Goal: Information Seeking & Learning: Check status

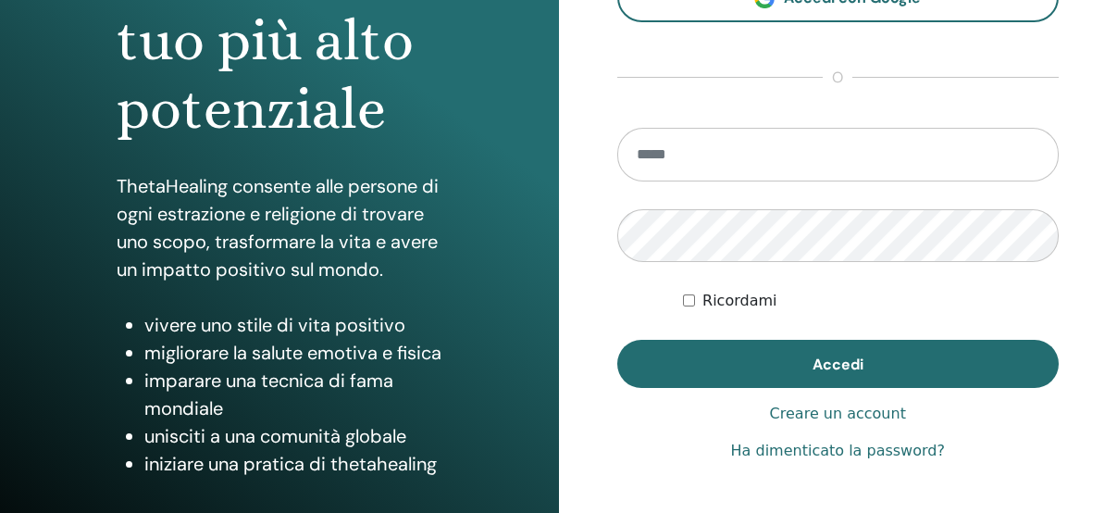
scroll to position [278, 0]
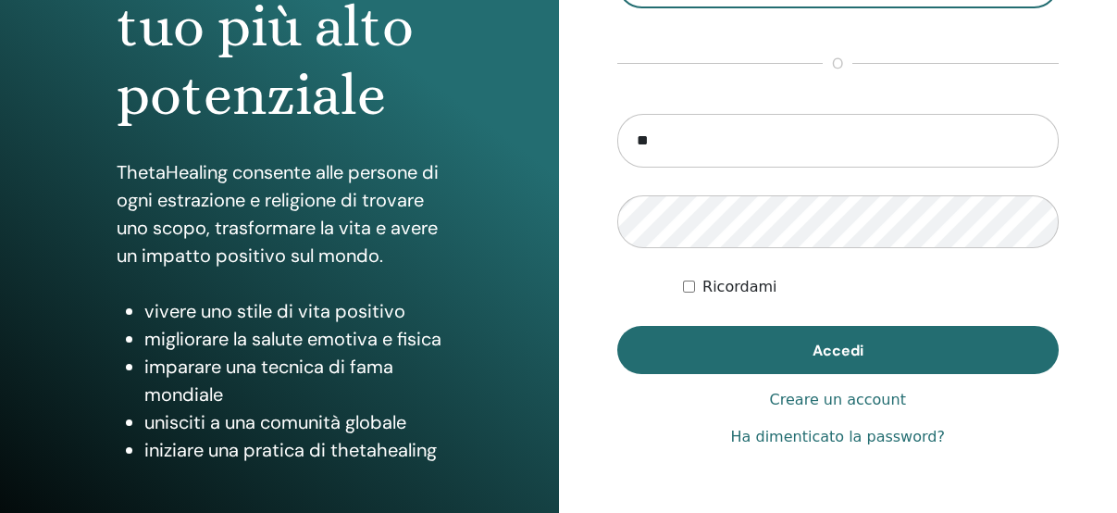
type input "**********"
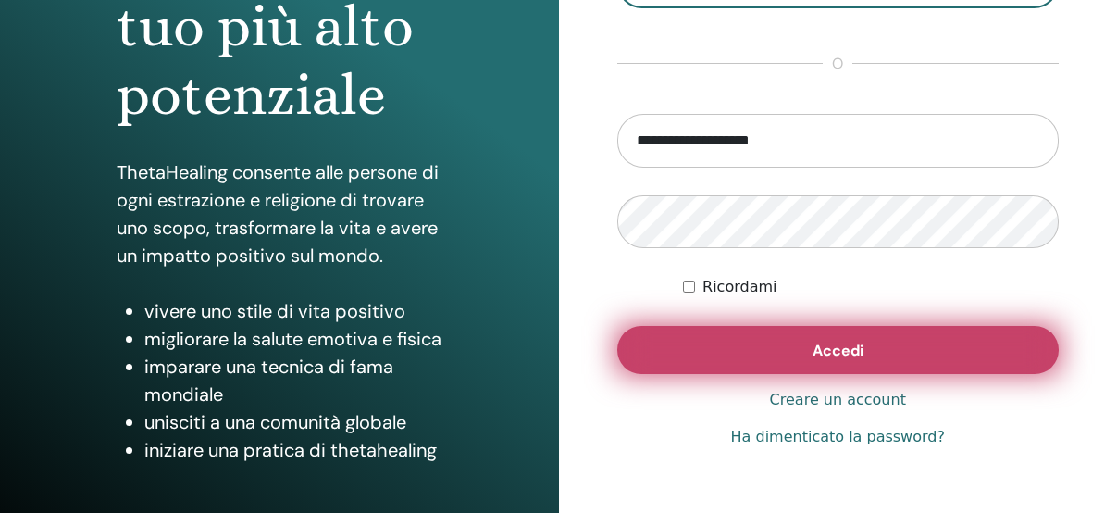
click at [852, 345] on span "Accedi" at bounding box center [838, 350] width 51 height 19
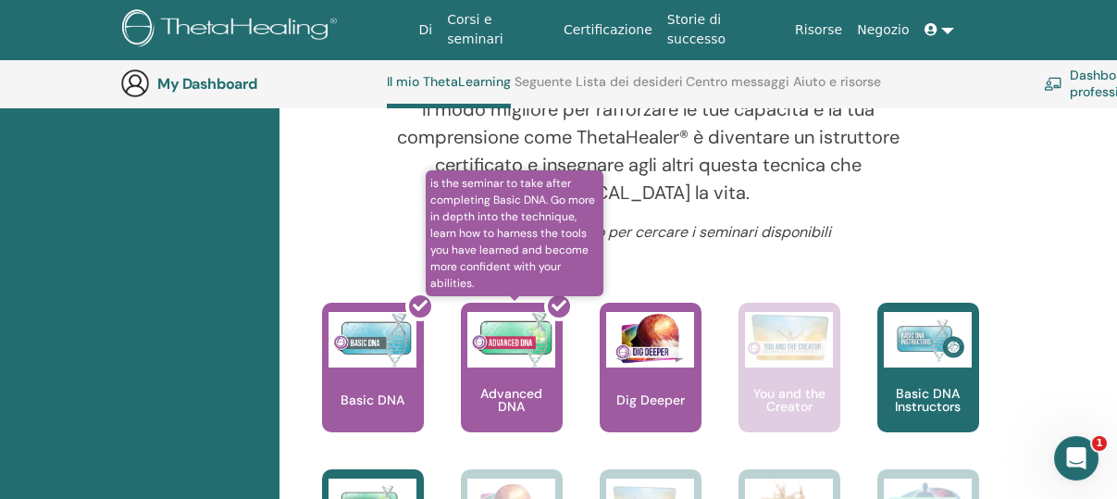
click at [514, 350] on div at bounding box center [523, 375] width 102 height 167
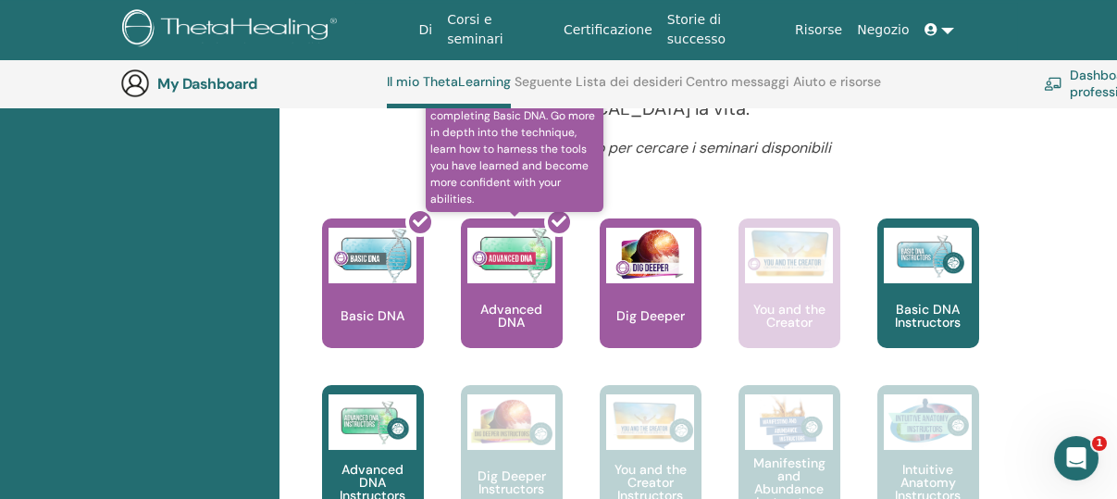
scroll to position [696, 0]
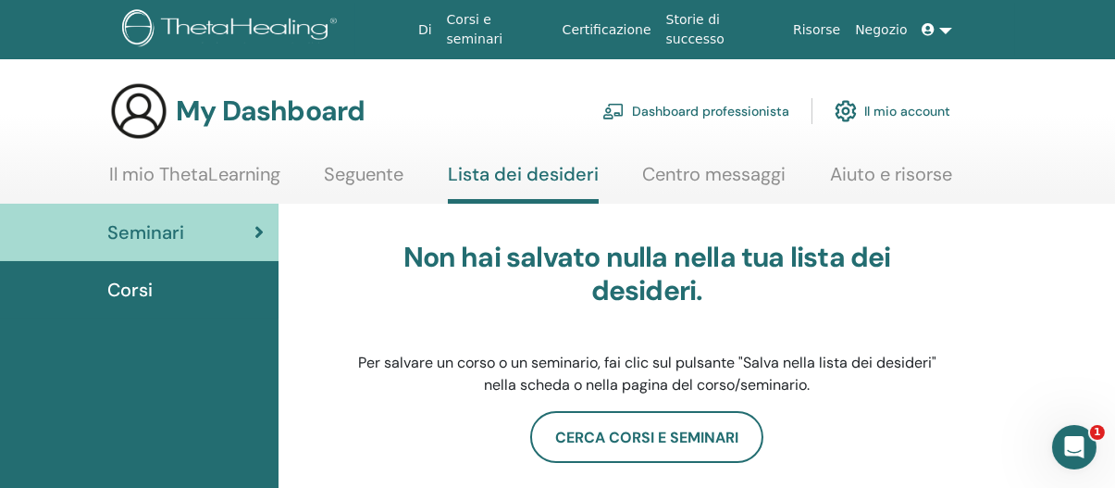
click at [909, 106] on link "Il mio account" at bounding box center [893, 111] width 116 height 41
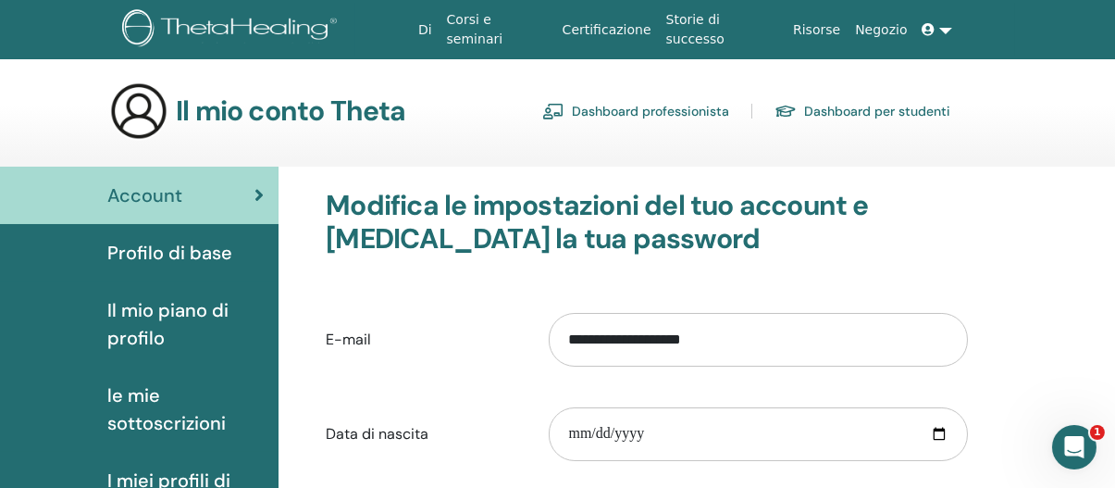
click at [155, 252] on span "Profilo di base" at bounding box center [169, 253] width 125 height 28
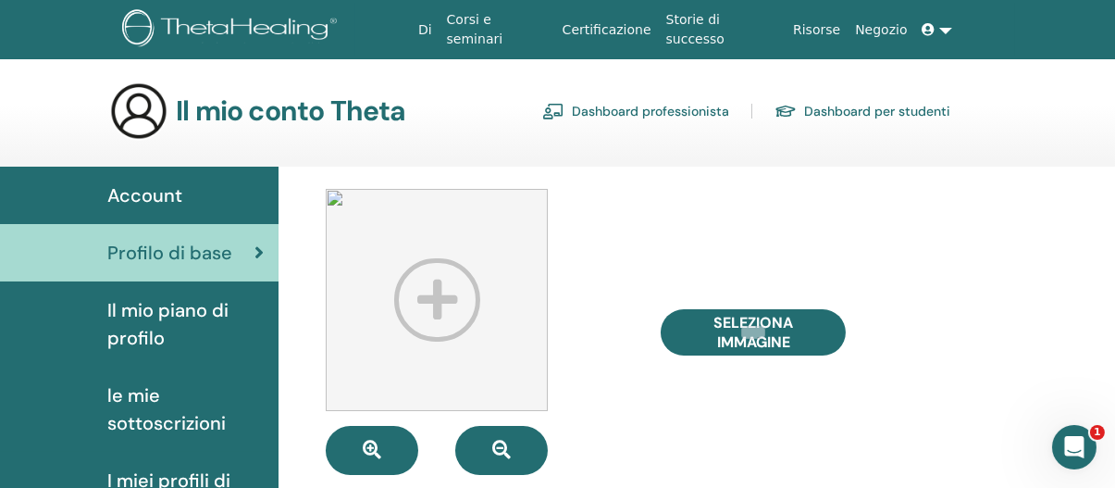
click at [542, 28] on link "Corsi e seminari" at bounding box center [498, 30] width 116 height 54
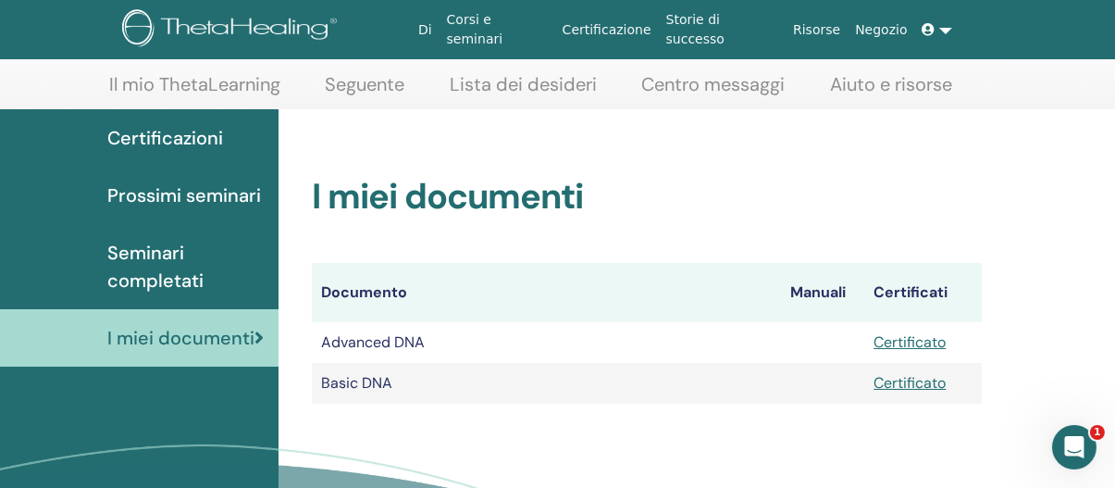
scroll to position [93, 0]
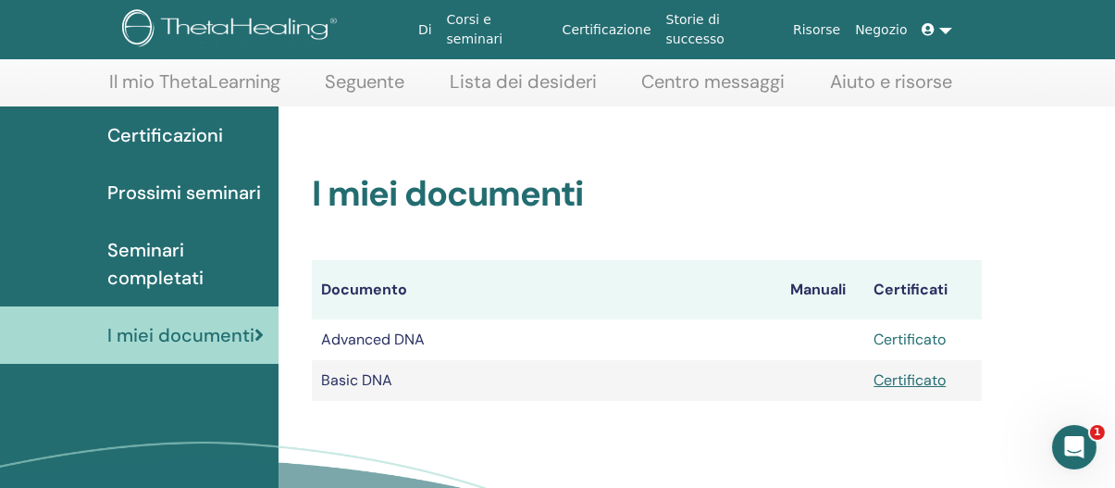
click at [893, 340] on link "Certificato" at bounding box center [910, 338] width 72 height 19
